Goal: Task Accomplishment & Management: Manage account settings

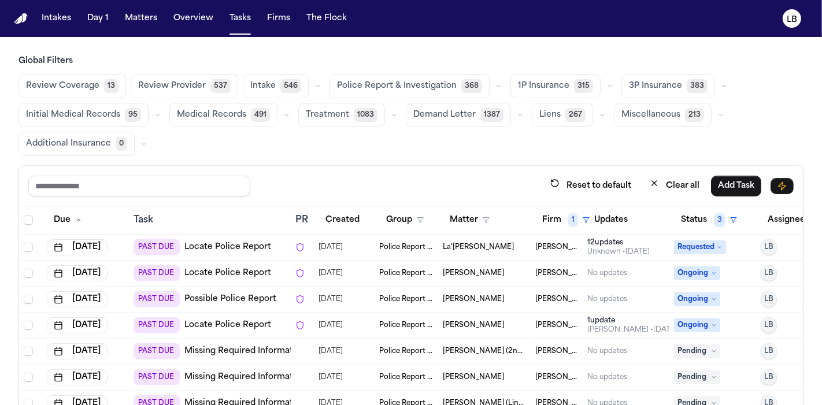
scroll to position [305, 0]
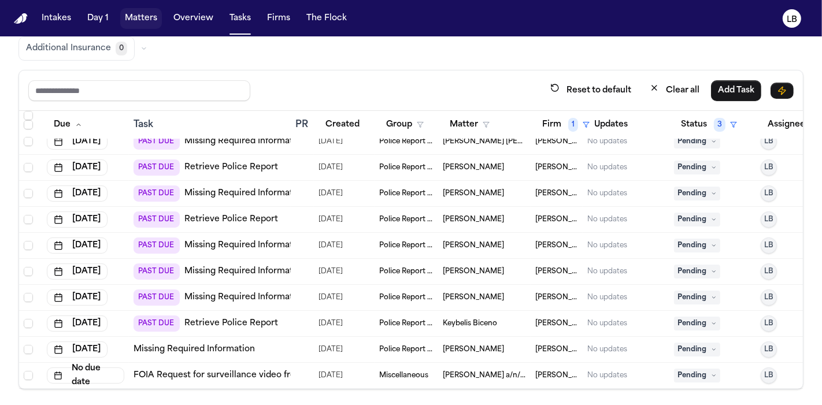
click at [153, 12] on button "Matters" at bounding box center [141, 18] width 42 height 21
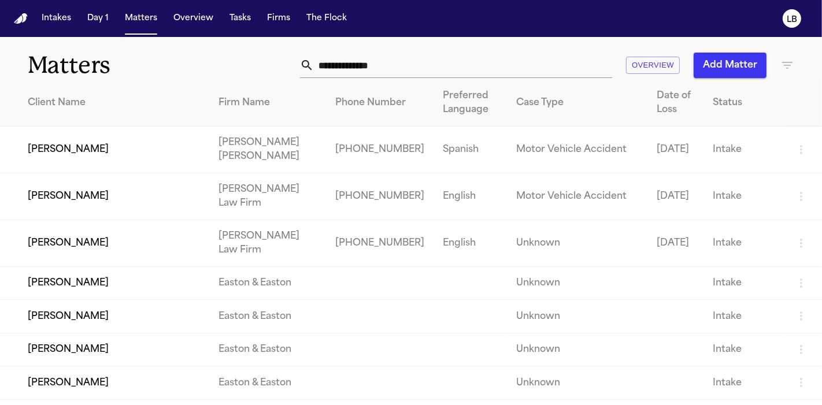
click at [370, 54] on input "text" at bounding box center [463, 65] width 298 height 25
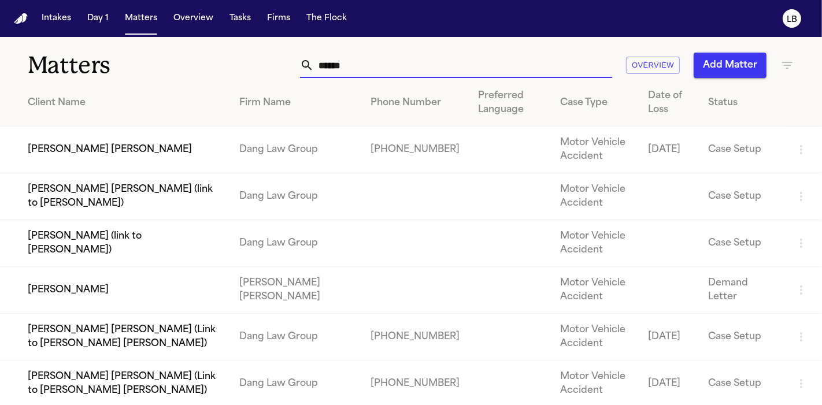
scroll to position [1, 0]
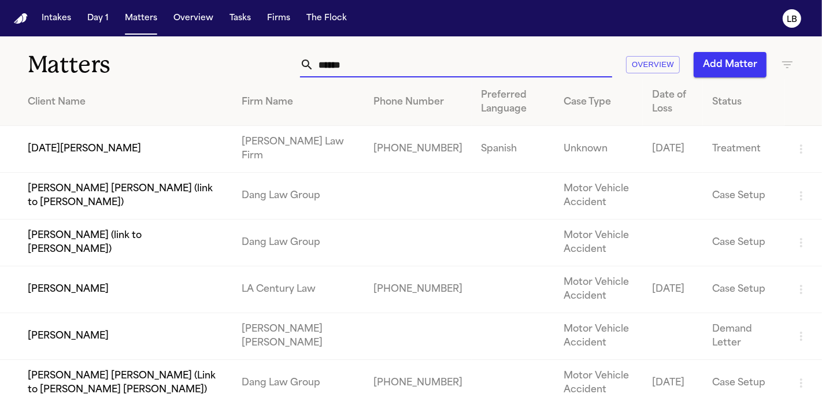
type input "******"
click at [271, 139] on td "[PERSON_NAME] Law Firm" at bounding box center [299, 149] width 132 height 47
click at [180, 143] on td "[DATE][PERSON_NAME]" at bounding box center [116, 149] width 233 height 47
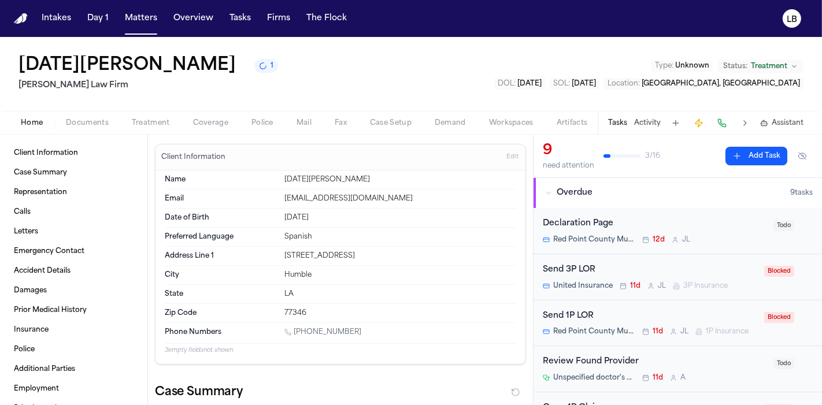
click at [651, 115] on div "Tasks Activity Assistant" at bounding box center [705, 123] width 215 height 23
click at [651, 121] on button "Activity" at bounding box center [647, 123] width 27 height 9
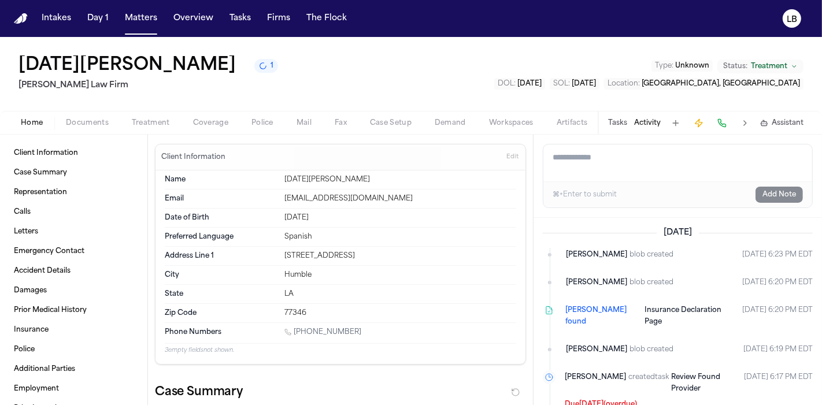
click at [610, 157] on textarea "Add a note to this matter" at bounding box center [678, 163] width 269 height 37
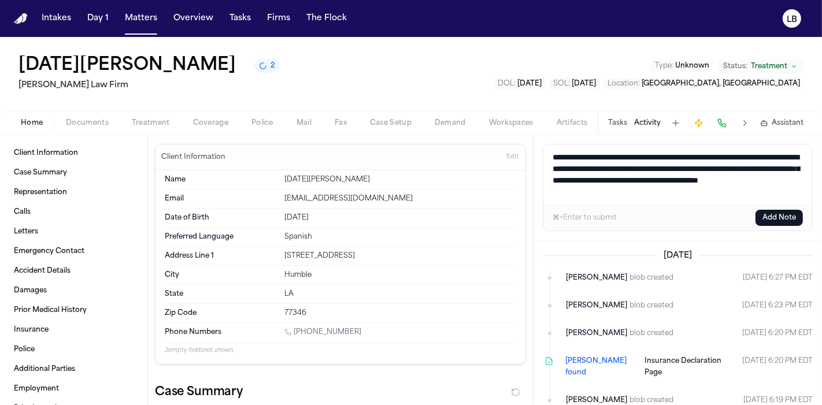
type textarea "**********"
click at [774, 219] on button "Add Note" at bounding box center [779, 218] width 47 height 16
